Goal: Navigation & Orientation: Find specific page/section

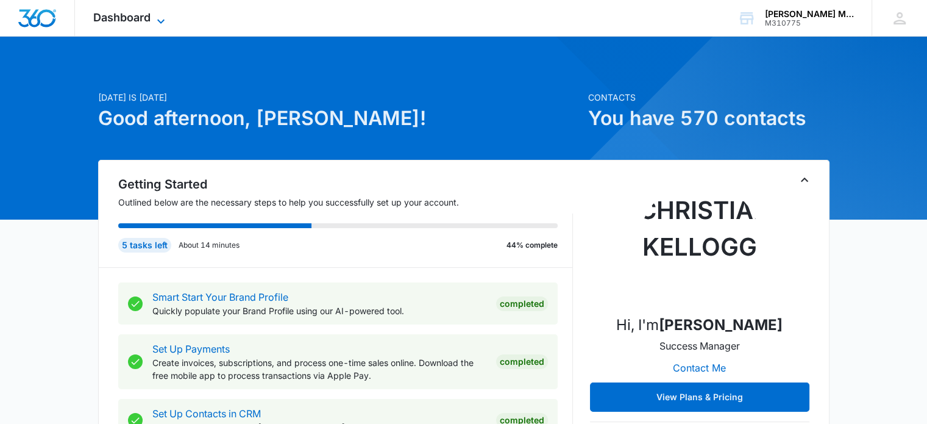
click at [142, 23] on span "Dashboard" at bounding box center [121, 17] width 57 height 13
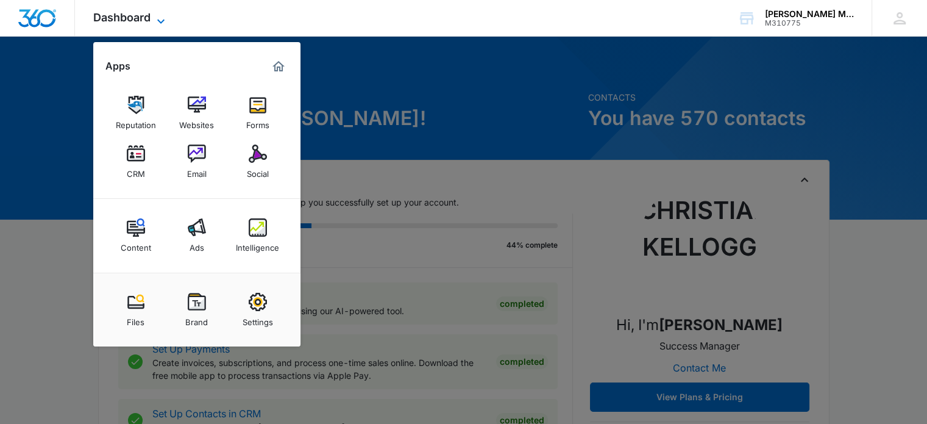
click at [142, 23] on span "Dashboard" at bounding box center [121, 17] width 57 height 13
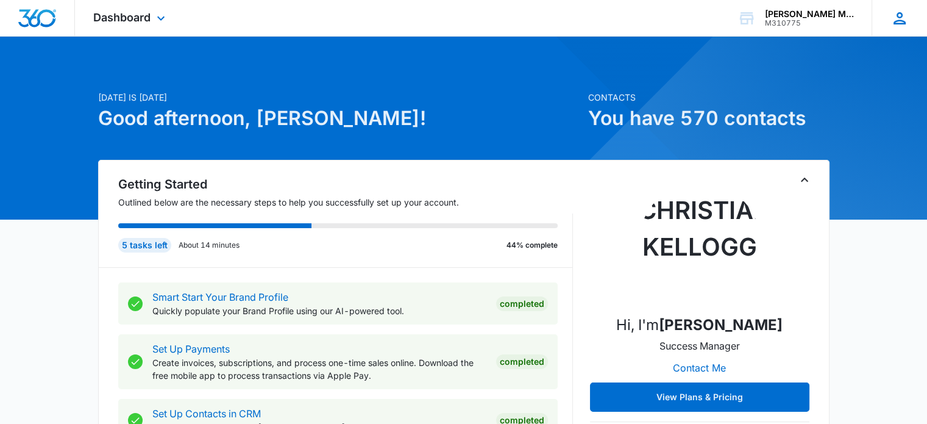
click at [911, 25] on div "BD [PERSON_NAME] [EMAIL_ADDRESS][DOMAIN_NAME] My Profile Notifications Support …" at bounding box center [899, 18] width 55 height 36
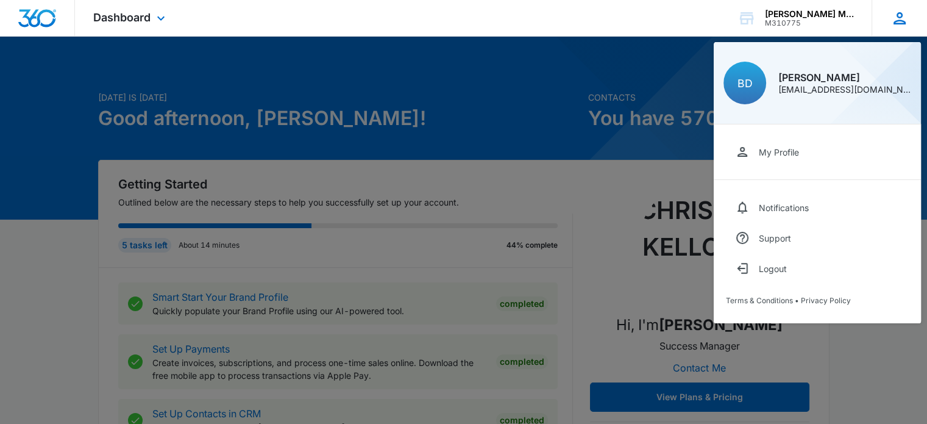
click at [911, 25] on div "BD [PERSON_NAME] [EMAIL_ADDRESS][DOMAIN_NAME] My Profile Notifications Support …" at bounding box center [899, 18] width 55 height 36
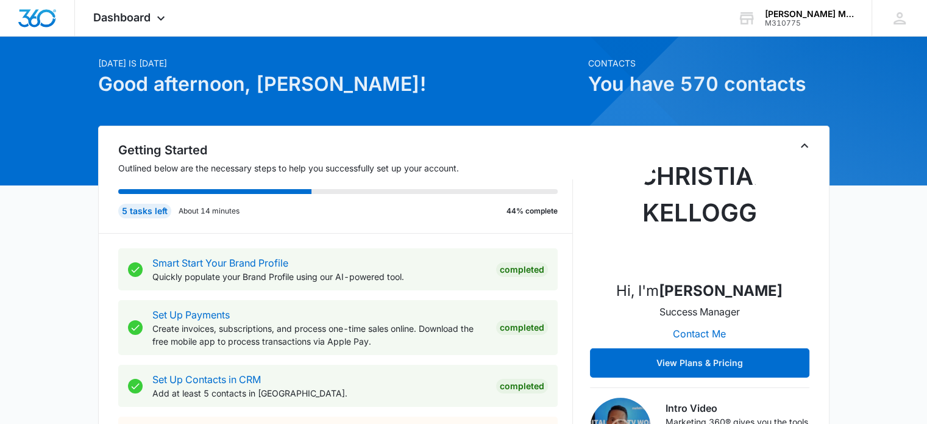
scroll to position [20, 0]
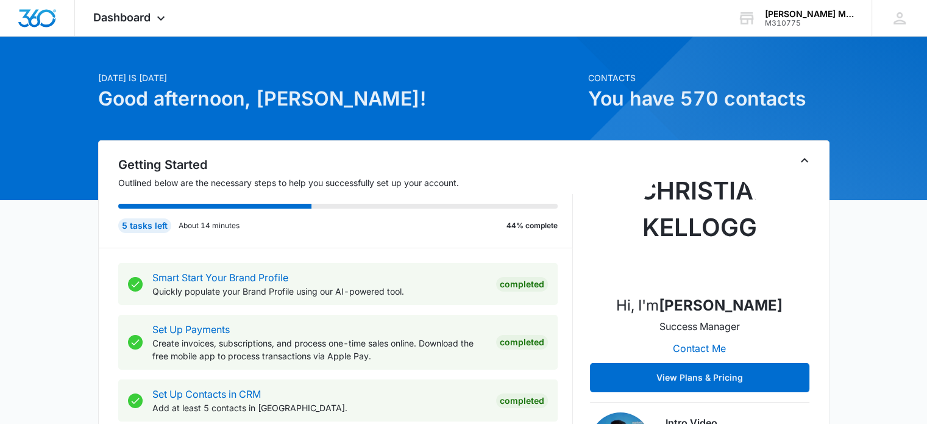
click at [202, 112] on div "[DATE] is [DATE] Good afternoon, [PERSON_NAME]!" at bounding box center [339, 105] width 483 height 69
